Goal: Task Accomplishment & Management: Complete application form

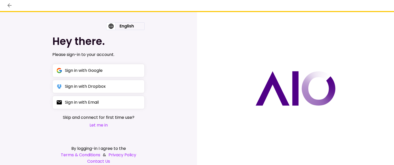
click at [95, 124] on button "Let me in" at bounding box center [99, 125] width 72 height 6
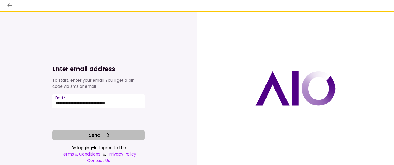
type input "**********"
click at [94, 136] on span "Send" at bounding box center [95, 135] width 12 height 7
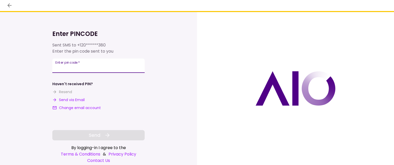
click at [59, 69] on input "**********" at bounding box center [98, 66] width 92 height 14
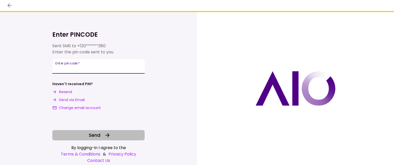
type input "******"
click at [95, 134] on span "Send" at bounding box center [95, 135] width 12 height 7
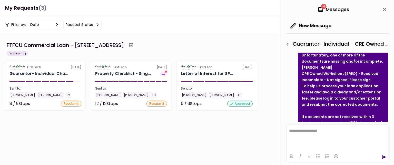
scroll to position [77, 0]
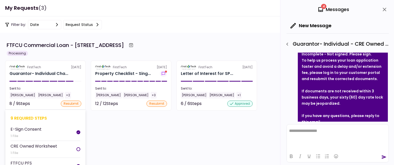
click at [76, 149] on div at bounding box center [78, 149] width 4 height 4
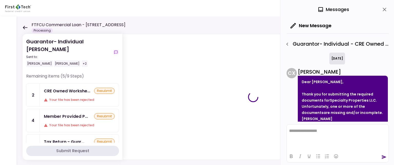
scroll to position [110, 0]
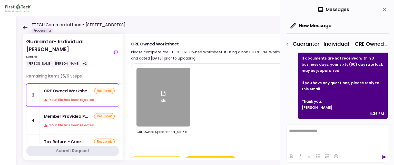
click at [102, 91] on div "resubmit" at bounding box center [104, 91] width 21 height 6
click at [103, 90] on div "resubmit" at bounding box center [104, 91] width 21 height 6
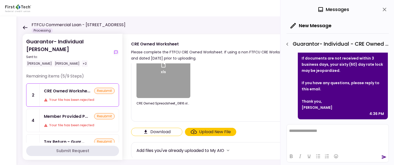
scroll to position [29, 0]
click at [210, 131] on div "Upload New File" at bounding box center [215, 132] width 32 height 6
click at [0, 0] on input "Upload New File" at bounding box center [0, 0] width 0 height 0
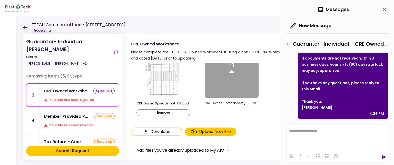
click at [213, 131] on div "Upload New File" at bounding box center [215, 132] width 32 height 6
click at [0, 0] on input "Upload New File" at bounding box center [0, 0] width 0 height 0
click at [67, 150] on div "Submit Request" at bounding box center [72, 151] width 33 height 6
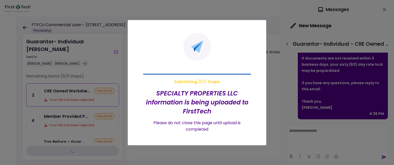
scroll to position [0, 0]
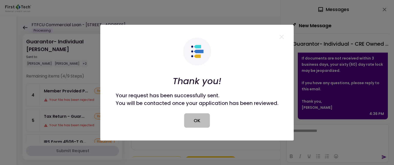
click at [197, 121] on button "OK" at bounding box center [197, 120] width 26 height 14
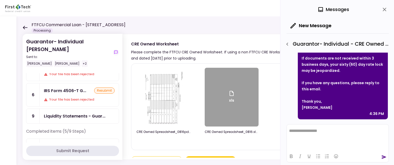
scroll to position [51, 0]
click at [68, 114] on div "Liquidity Statements - Guar..." at bounding box center [75, 116] width 62 height 6
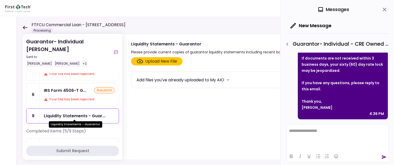
click at [76, 113] on div "Liquidity Statements - Guar..." at bounding box center [75, 116] width 62 height 6
click at [156, 61] on div "Upload New File" at bounding box center [161, 61] width 32 height 6
click at [0, 0] on input "Upload New File" at bounding box center [0, 0] width 0 height 0
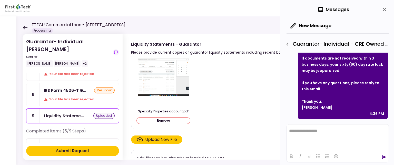
scroll to position [24, 0]
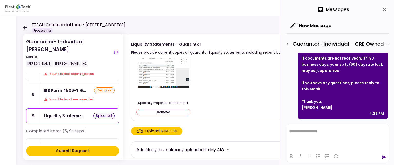
click at [67, 151] on div "Submit Request" at bounding box center [72, 151] width 33 height 6
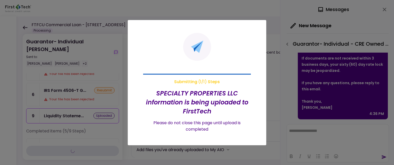
scroll to position [0, 0]
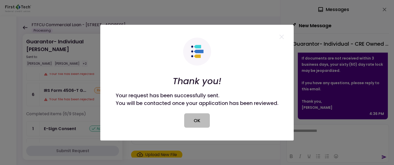
click at [198, 122] on button "OK" at bounding box center [197, 120] width 26 height 14
